Goal: Find specific page/section: Find specific page/section

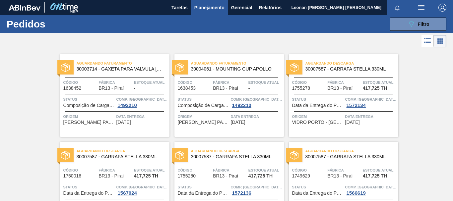
click at [423, 28] on button "089F7B8B-B2A5-4AFE-B5C0-19BA573D28AC Filtro" at bounding box center [418, 24] width 56 height 13
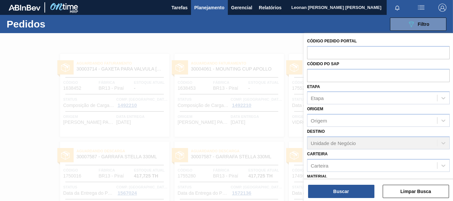
scroll to position [77, 0]
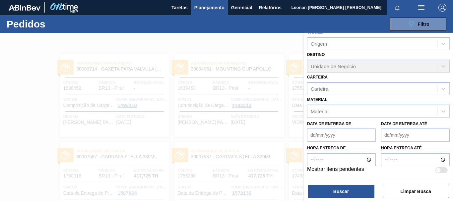
click at [348, 112] on div "Material" at bounding box center [372, 111] width 130 height 10
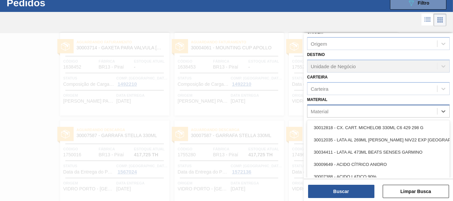
scroll to position [21, 0]
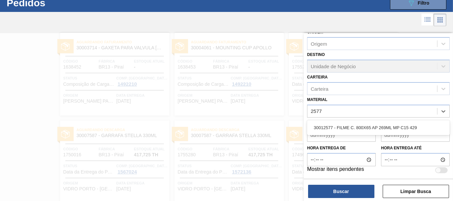
type input "2577"
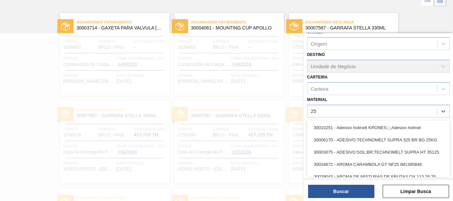
scroll to position [42, 0]
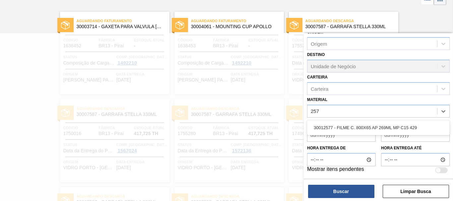
type input "2577"
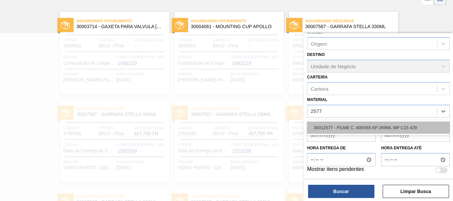
click at [374, 132] on div "30012577 - FILME C. 800X65 AP 269ML MP C15 429" at bounding box center [378, 128] width 143 height 12
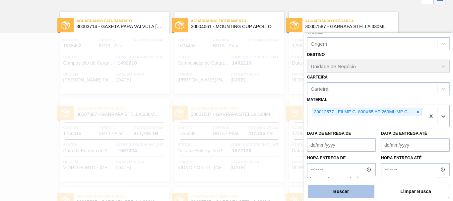
click at [353, 196] on button "Buscar" at bounding box center [341, 191] width 66 height 13
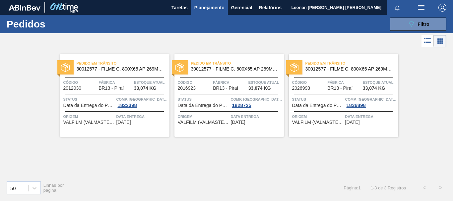
scroll to position [0, 0]
click at [432, 24] on button "089F7B8B-B2A5-4AFE-B5C0-19BA573D28AC Filtro" at bounding box center [418, 24] width 56 height 13
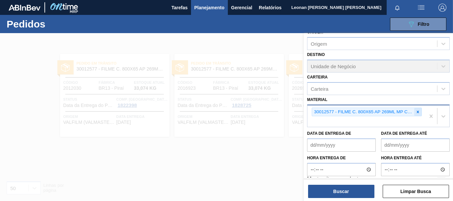
click at [418, 112] on icon at bounding box center [418, 112] width 5 height 5
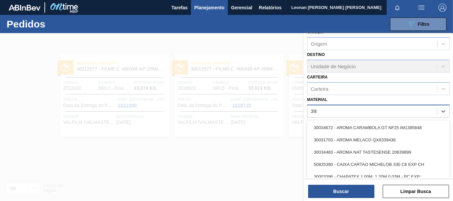
type input "3934"
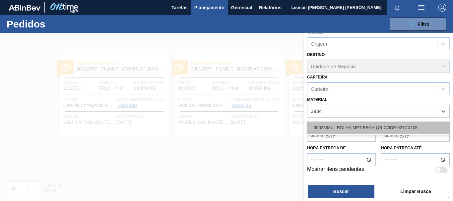
click at [408, 128] on div "30033934 - ROLHA MET BRAH QR CODE 021CX105" at bounding box center [378, 128] width 143 height 12
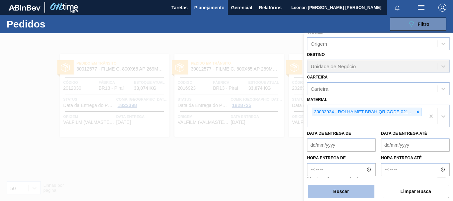
click at [339, 194] on button "Buscar" at bounding box center [341, 191] width 66 height 13
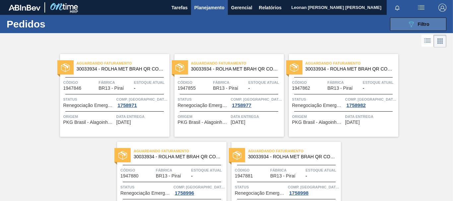
click at [408, 21] on icon "089F7B8B-B2A5-4AFE-B5C0-19BA573D28AC" at bounding box center [411, 24] width 8 height 8
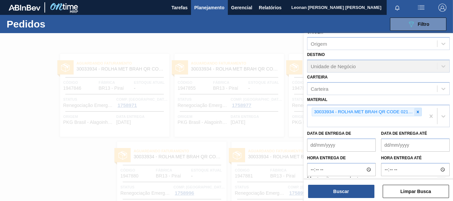
click at [414, 112] on div at bounding box center [417, 112] width 7 height 8
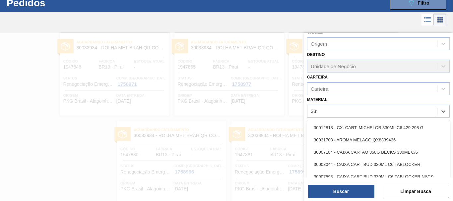
scroll to position [21, 0]
type input "3393"
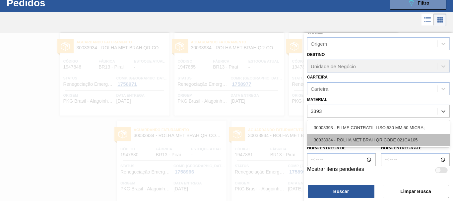
click at [399, 134] on div "30033934 - ROLHA MET BRAH QR CODE 021CX105" at bounding box center [378, 140] width 143 height 12
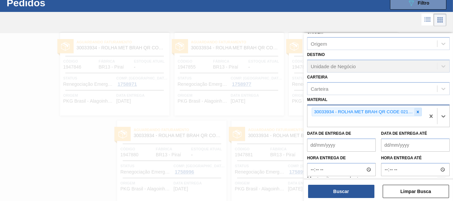
click at [416, 112] on icon at bounding box center [418, 112] width 5 height 5
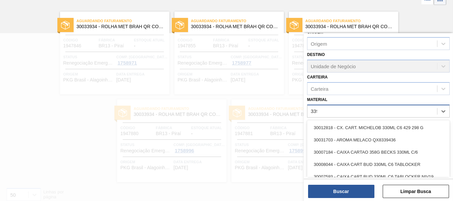
scroll to position [42, 0]
type input "3393"
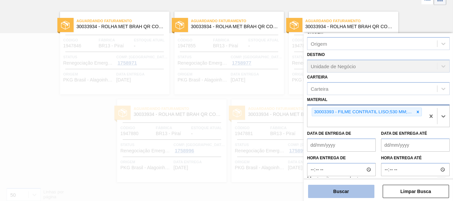
click at [354, 193] on button "Buscar" at bounding box center [341, 191] width 66 height 13
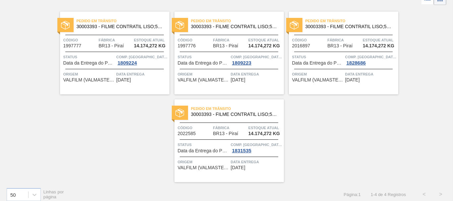
scroll to position [0, 0]
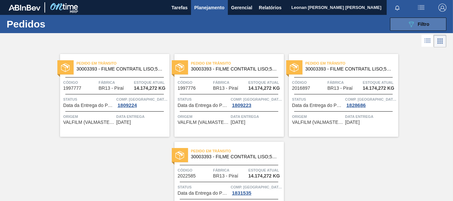
click at [418, 23] on span "Filtro" at bounding box center [424, 24] width 12 height 5
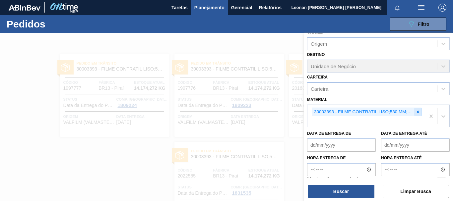
click at [417, 110] on icon at bounding box center [418, 112] width 5 height 5
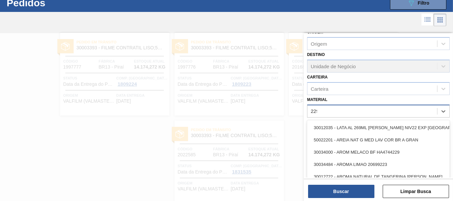
scroll to position [21, 0]
type input "2293"
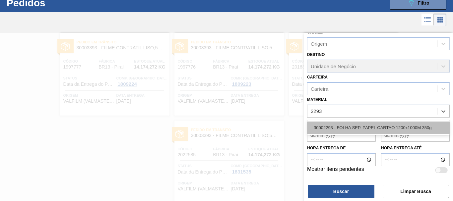
click at [387, 130] on div "30002293 - FOLHA SEP. PAPEL CARTAO 1200x1000M 350g" at bounding box center [378, 128] width 143 height 12
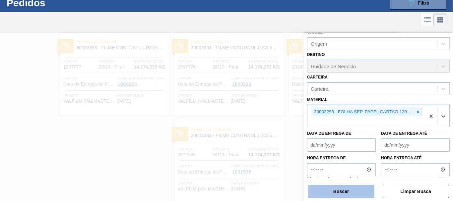
click at [328, 193] on button "Buscar" at bounding box center [341, 191] width 66 height 13
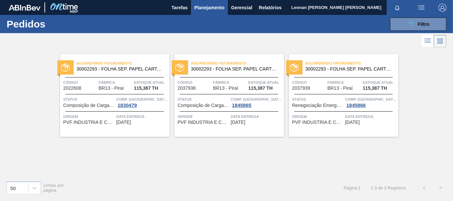
scroll to position [0, 0]
click at [411, 21] on icon "089F7B8B-B2A5-4AFE-B5C0-19BA573D28AC" at bounding box center [411, 24] width 8 height 8
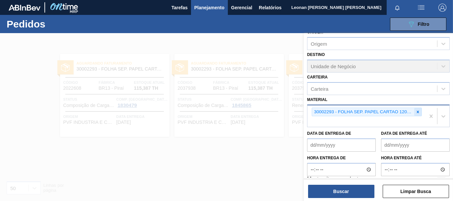
click at [416, 113] on icon at bounding box center [418, 112] width 5 height 5
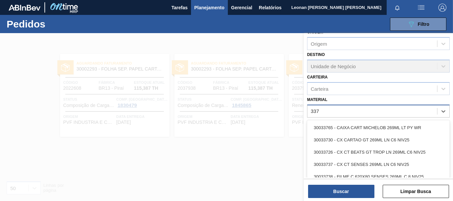
type input "3371"
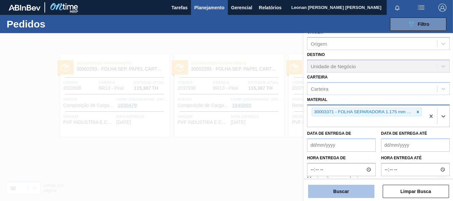
click at [355, 194] on button "Buscar" at bounding box center [341, 191] width 66 height 13
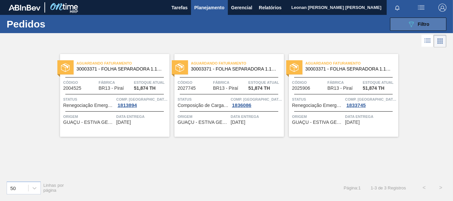
click at [418, 26] on span "Filtro" at bounding box center [424, 24] width 12 height 5
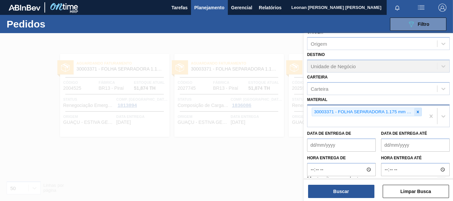
click at [418, 110] on icon at bounding box center [418, 112] width 5 height 5
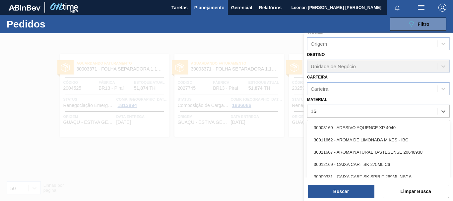
type input "1645"
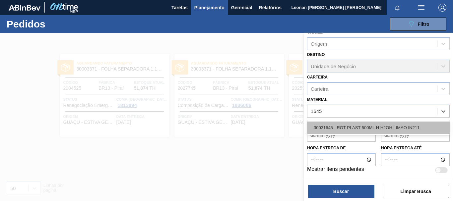
click at [422, 125] on div "30031645 - ROT PLAST 500ML H H2OH LIMAO IN211" at bounding box center [378, 128] width 143 height 12
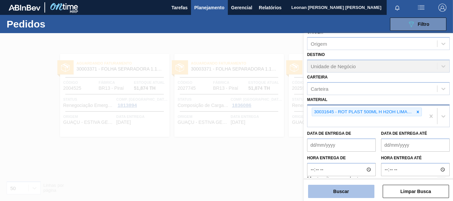
click at [354, 191] on button "Buscar" at bounding box center [341, 191] width 66 height 13
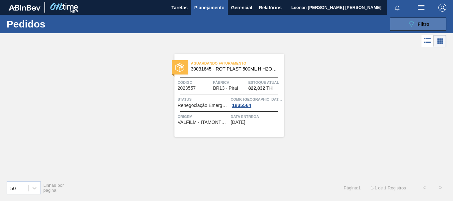
click at [423, 24] on span "Filtro" at bounding box center [424, 24] width 12 height 5
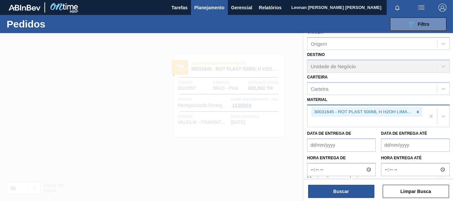
click at [417, 112] on icon at bounding box center [418, 112] width 2 height 2
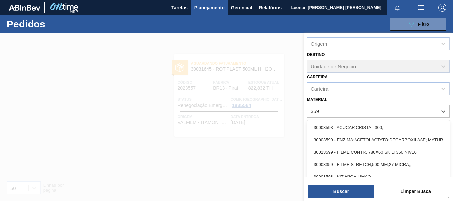
type input "3598"
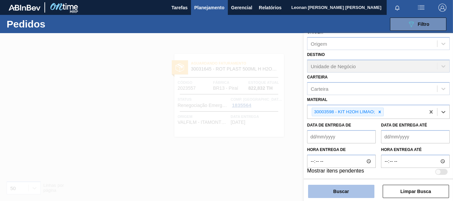
click at [345, 194] on button "Buscar" at bounding box center [341, 191] width 66 height 13
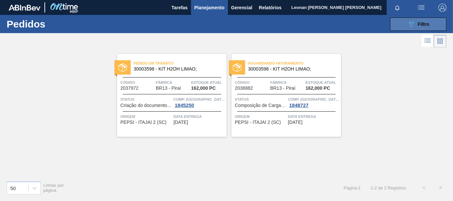
click at [411, 29] on button "089F7B8B-B2A5-4AFE-B5C0-19BA573D28AC Filtro" at bounding box center [418, 24] width 56 height 13
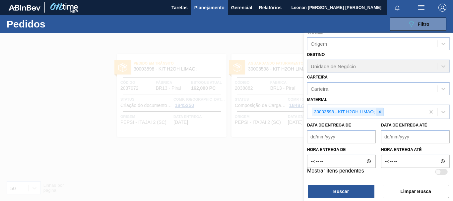
click at [378, 112] on icon at bounding box center [379, 112] width 5 height 5
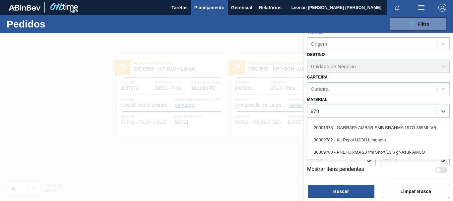
type input "9782"
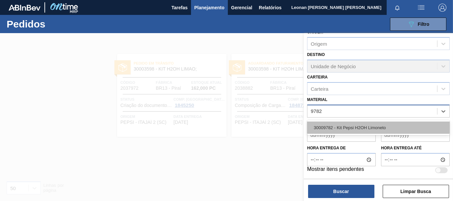
click at [375, 128] on div "30009782 - Kit Pepsi H2OH Limoneto" at bounding box center [378, 128] width 143 height 12
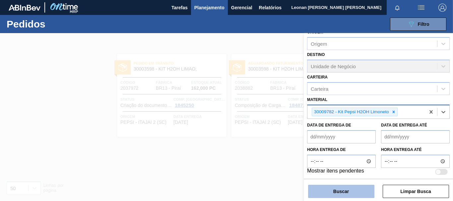
click at [350, 191] on button "Buscar" at bounding box center [341, 191] width 66 height 13
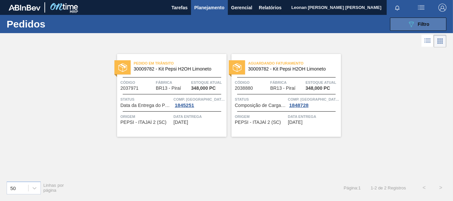
click at [429, 22] on span "Filtro" at bounding box center [424, 24] width 12 height 5
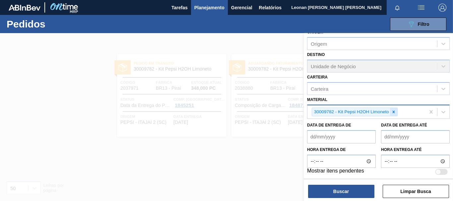
click at [394, 111] on icon at bounding box center [393, 112] width 5 height 5
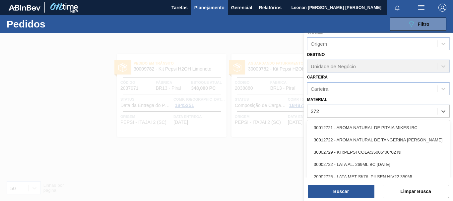
type input "2729"
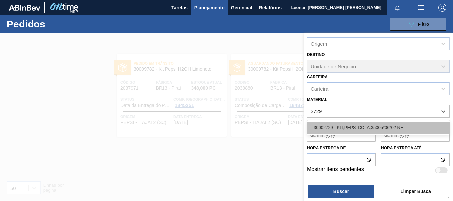
click at [394, 124] on div "30002729 - KIT;PEPSI COLA;35005*06*02 NF" at bounding box center [378, 128] width 143 height 12
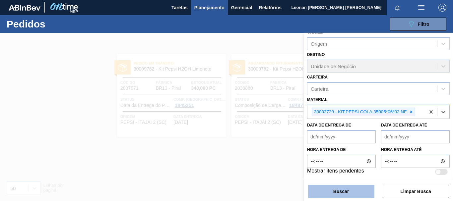
click at [363, 191] on button "Buscar" at bounding box center [341, 191] width 66 height 13
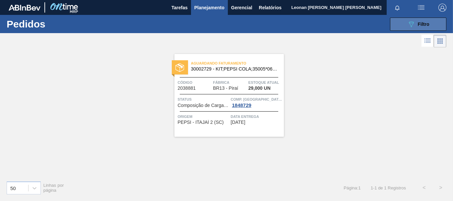
click at [423, 20] on button "089F7B8B-B2A5-4AFE-B5C0-19BA573D28AC Filtro" at bounding box center [418, 24] width 56 height 13
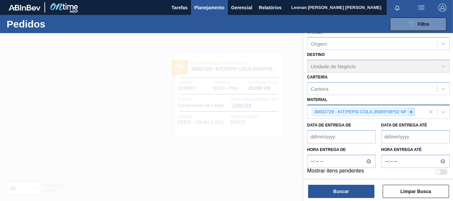
click at [411, 111] on icon at bounding box center [411, 112] width 2 height 2
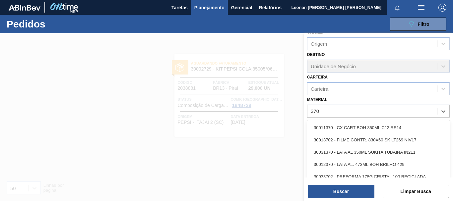
type input "3702"
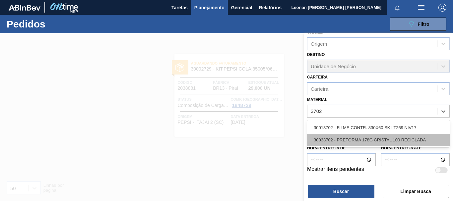
click at [396, 139] on div "30033702 - PREFORMA 178G CRISTAL 100 RECICLADA" at bounding box center [378, 140] width 143 height 12
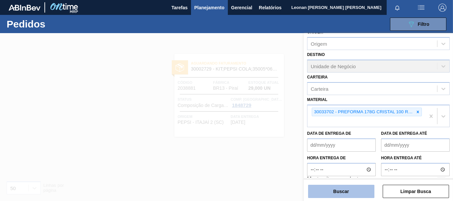
click at [336, 193] on button "Buscar" at bounding box center [341, 191] width 66 height 13
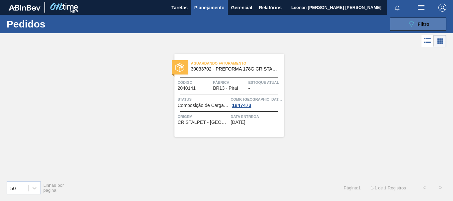
click at [408, 22] on icon "089F7B8B-B2A5-4AFE-B5C0-19BA573D28AC" at bounding box center [411, 24] width 8 height 8
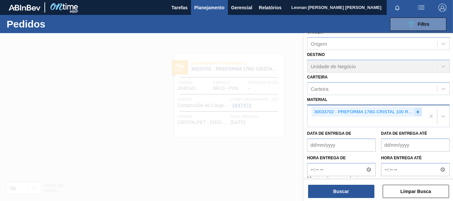
click at [417, 110] on icon at bounding box center [418, 112] width 5 height 5
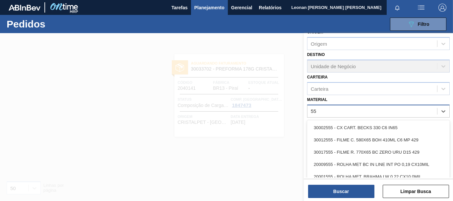
type input "5"
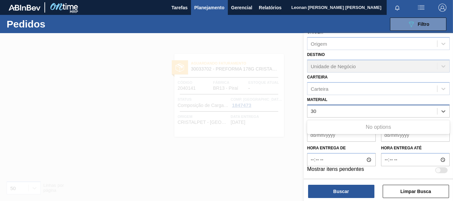
type input "3"
click at [353, 111] on div "Material" at bounding box center [372, 111] width 130 height 10
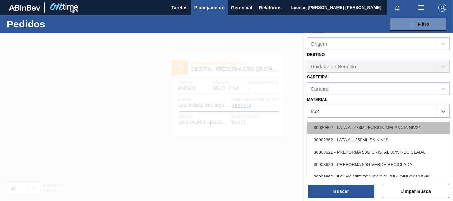
type input "8620"
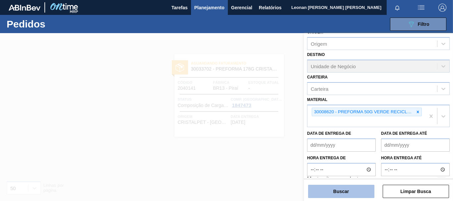
click at [348, 191] on button "Buscar" at bounding box center [341, 191] width 66 height 13
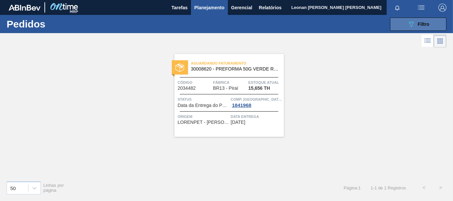
click at [406, 27] on button "089F7B8B-B2A5-4AFE-B5C0-19BA573D28AC Filtro" at bounding box center [418, 24] width 56 height 13
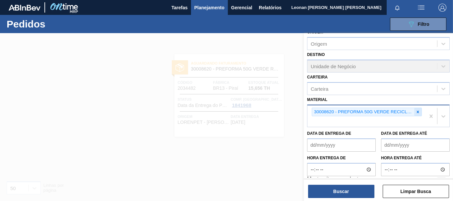
click at [419, 111] on div at bounding box center [417, 112] width 7 height 8
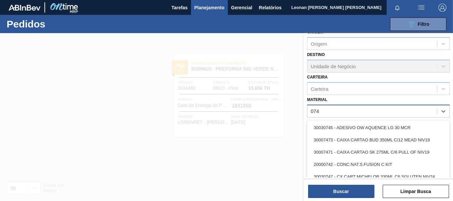
type input "0745"
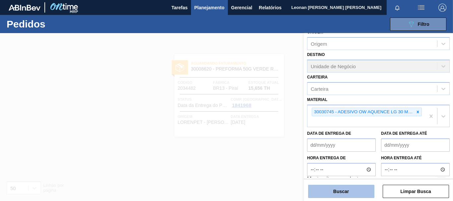
click at [356, 191] on button "Buscar" at bounding box center [341, 191] width 66 height 13
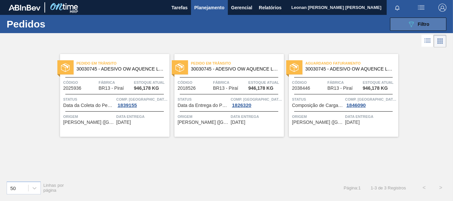
click at [434, 23] on button "089F7B8B-B2A5-4AFE-B5C0-19BA573D28AC Filtro" at bounding box center [418, 24] width 56 height 13
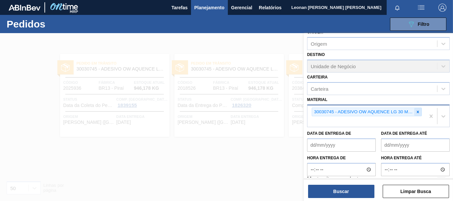
click at [416, 113] on icon at bounding box center [418, 112] width 5 height 5
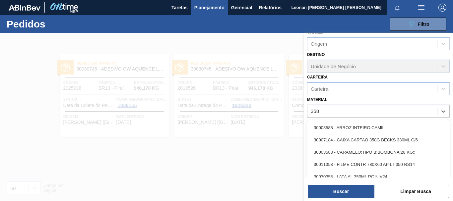
type input "3581"
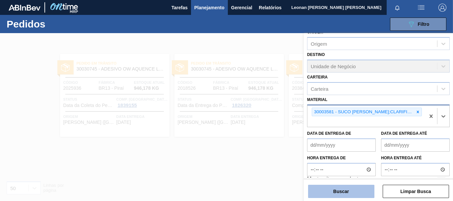
click at [327, 189] on button "Buscar" at bounding box center [341, 191] width 66 height 13
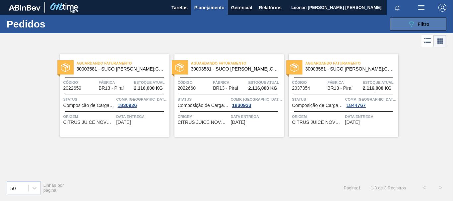
click at [408, 24] on icon "089F7B8B-B2A5-4AFE-B5C0-19BA573D28AC" at bounding box center [411, 24] width 8 height 8
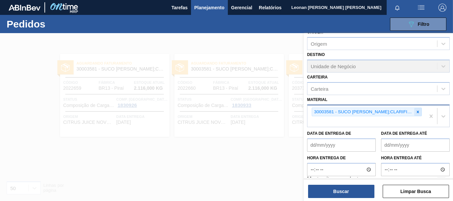
click at [417, 112] on icon at bounding box center [418, 112] width 2 height 2
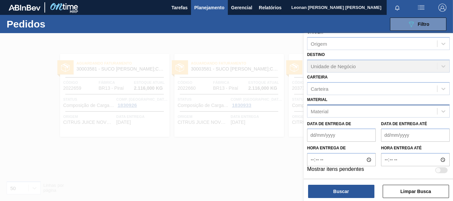
click at [338, 112] on div "Material" at bounding box center [372, 111] width 130 height 10
type input "30029274"
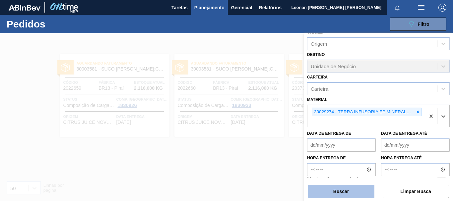
click at [362, 190] on button "Buscar" at bounding box center [341, 191] width 66 height 13
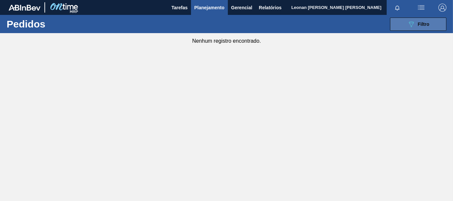
click at [416, 22] on div "089F7B8B-B2A5-4AFE-B5C0-19BA573D28AC Filtro" at bounding box center [418, 24] width 22 height 8
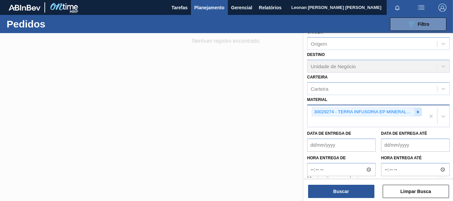
click at [418, 112] on icon at bounding box center [418, 112] width 5 height 5
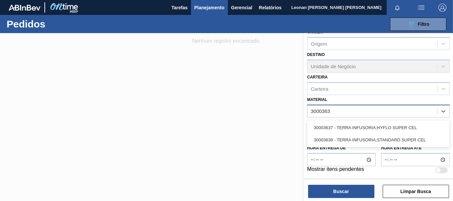
type input "30003637"
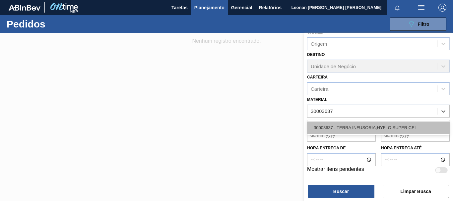
click at [412, 127] on div "30003637 - TERRA INFUSORIA;HYFLO SUPER CEL" at bounding box center [378, 128] width 143 height 12
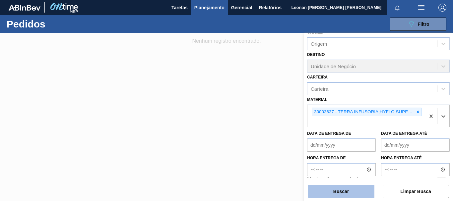
click at [350, 190] on button "Buscar" at bounding box center [341, 191] width 66 height 13
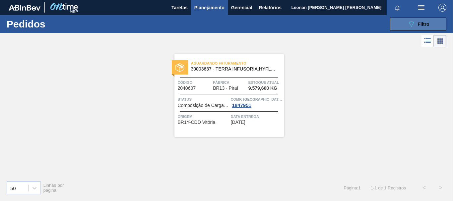
click at [402, 26] on button "089F7B8B-B2A5-4AFE-B5C0-19BA573D28AC Filtro" at bounding box center [418, 24] width 56 height 13
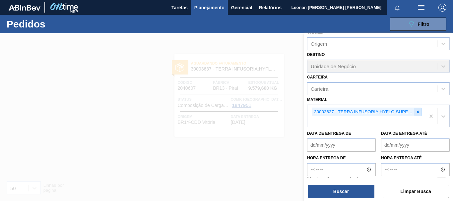
click at [417, 111] on icon at bounding box center [418, 112] width 2 height 2
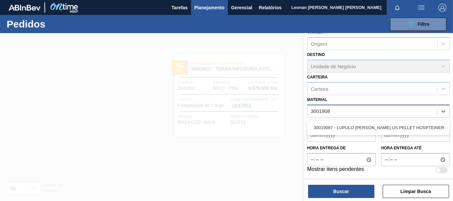
type input "30019087"
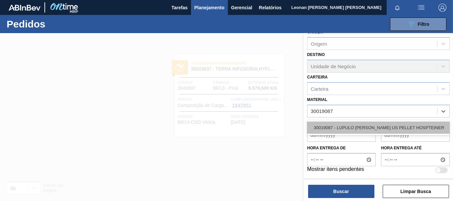
click at [411, 124] on div "30019087 - LUPULO [PERSON_NAME] US PELLET HOSPTEINER" at bounding box center [378, 128] width 143 height 12
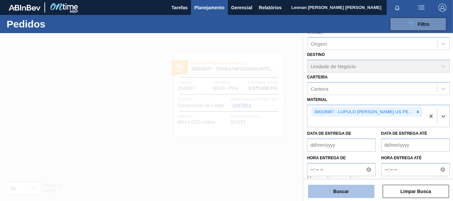
click at [352, 187] on button "Buscar" at bounding box center [341, 191] width 66 height 13
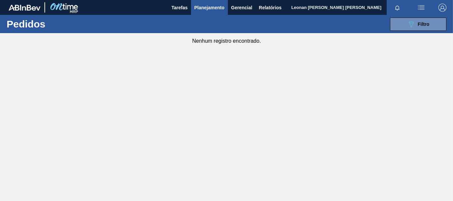
drag, startPoint x: 409, startPoint y: 25, endPoint x: 445, endPoint y: 51, distance: 44.0
click at [410, 25] on icon "089F7B8B-B2A5-4AFE-B5C0-19BA573D28AC" at bounding box center [411, 24] width 8 height 8
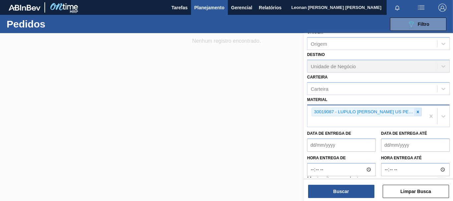
click at [418, 113] on icon at bounding box center [418, 112] width 5 height 5
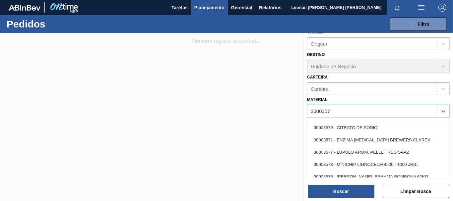
type input "30003577"
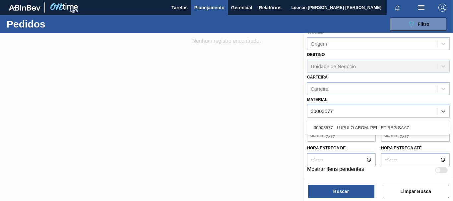
click at [387, 130] on div "30003577 - LUPULO AROM. PELLET REG SAAZ" at bounding box center [378, 128] width 143 height 12
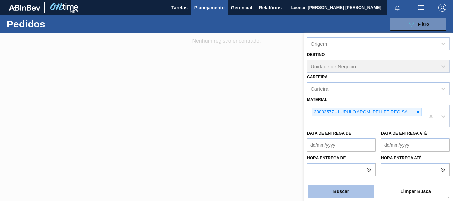
click at [369, 189] on button "Buscar" at bounding box center [341, 191] width 66 height 13
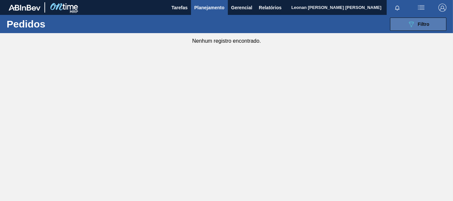
drag, startPoint x: 429, startPoint y: 18, endPoint x: 431, endPoint y: 23, distance: 4.7
click at [431, 20] on button "089F7B8B-B2A5-4AFE-B5C0-19BA573D28AC Filtro" at bounding box center [418, 24] width 56 height 13
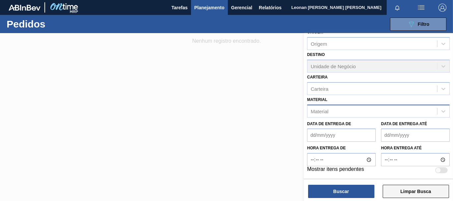
click at [429, 193] on button "Limpar Busca" at bounding box center [416, 191] width 66 height 13
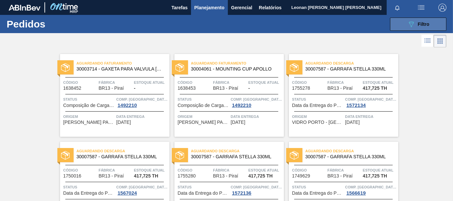
click at [431, 25] on button "089F7B8B-B2A5-4AFE-B5C0-19BA573D28AC Filtro" at bounding box center [418, 24] width 56 height 13
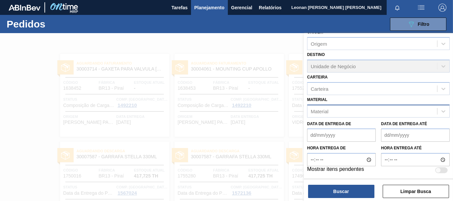
click at [339, 112] on div "Material" at bounding box center [372, 111] width 130 height 10
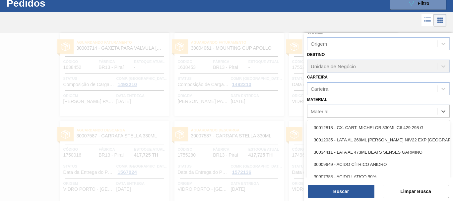
scroll to position [21, 0]
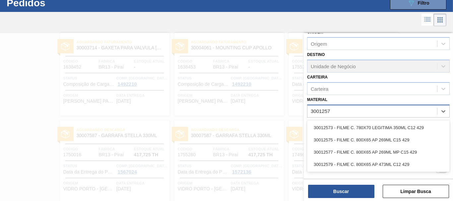
type input "30012577"
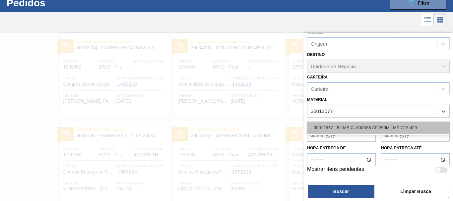
click at [346, 126] on div "30012577 - FILME C. 800X65 AP 269ML MP C15 429" at bounding box center [378, 128] width 143 height 12
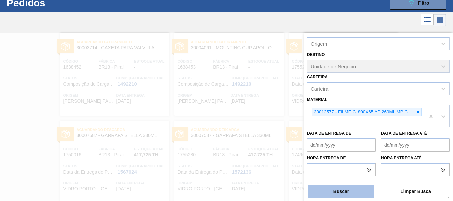
click at [356, 189] on button "Buscar" at bounding box center [341, 191] width 66 height 13
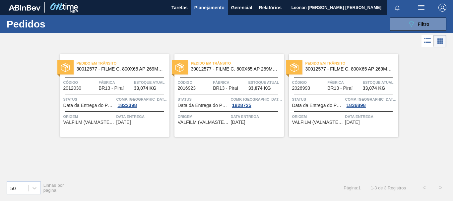
scroll to position [0, 0]
click at [405, 19] on button "089F7B8B-B2A5-4AFE-B5C0-19BA573D28AC Filtro" at bounding box center [418, 24] width 56 height 13
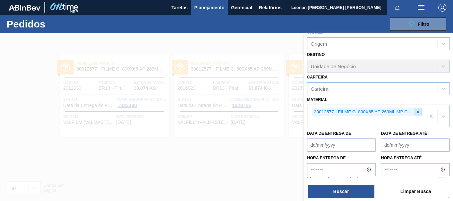
click at [417, 111] on icon at bounding box center [418, 112] width 5 height 5
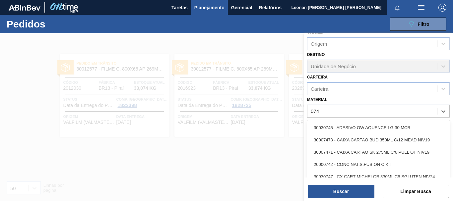
type input "0745"
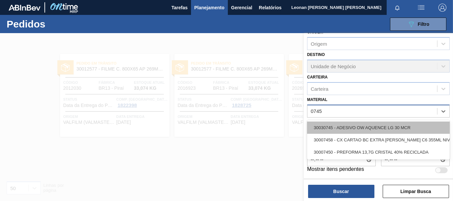
click at [405, 129] on div "30030745 - ADESIVO OW AQUENCE LG 30 MCR" at bounding box center [378, 128] width 143 height 12
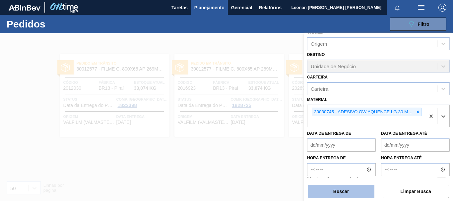
click at [331, 191] on button "Buscar" at bounding box center [341, 191] width 66 height 13
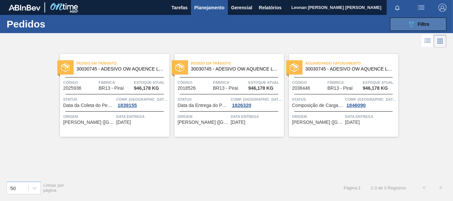
click at [414, 26] on icon "089F7B8B-B2A5-4AFE-B5C0-19BA573D28AC" at bounding box center [411, 24] width 8 height 8
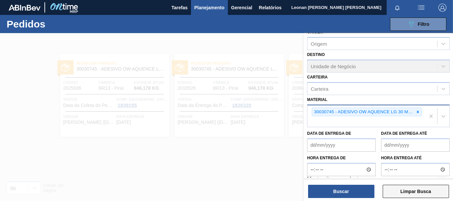
click at [421, 189] on button "Limpar Busca" at bounding box center [416, 191] width 66 height 13
